Goal: Check status: Check status

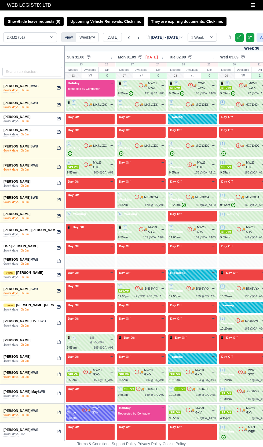
select select "1"
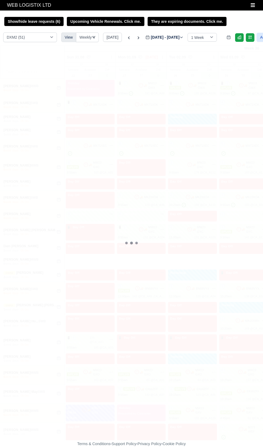
select select "1"
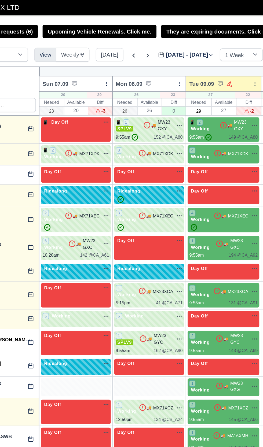
type input "2025-09-09"
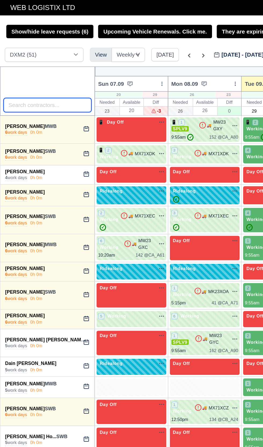
click at [26, 72] on input "search" at bounding box center [32, 72] width 60 height 10
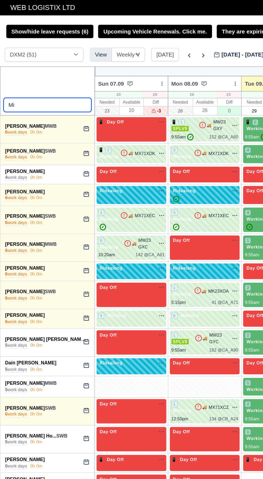
type input "Mir"
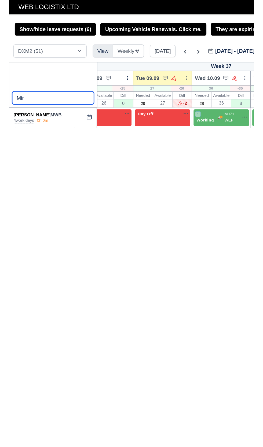
scroll to position [0, 86]
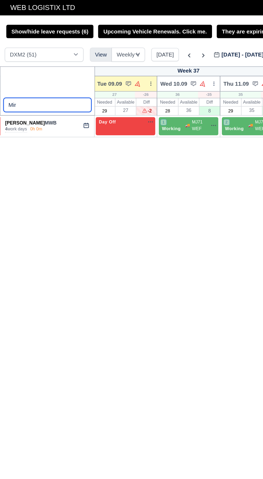
click at [57, 72] on input "Mir" at bounding box center [32, 72] width 60 height 10
